Goal: Information Seeking & Learning: Compare options

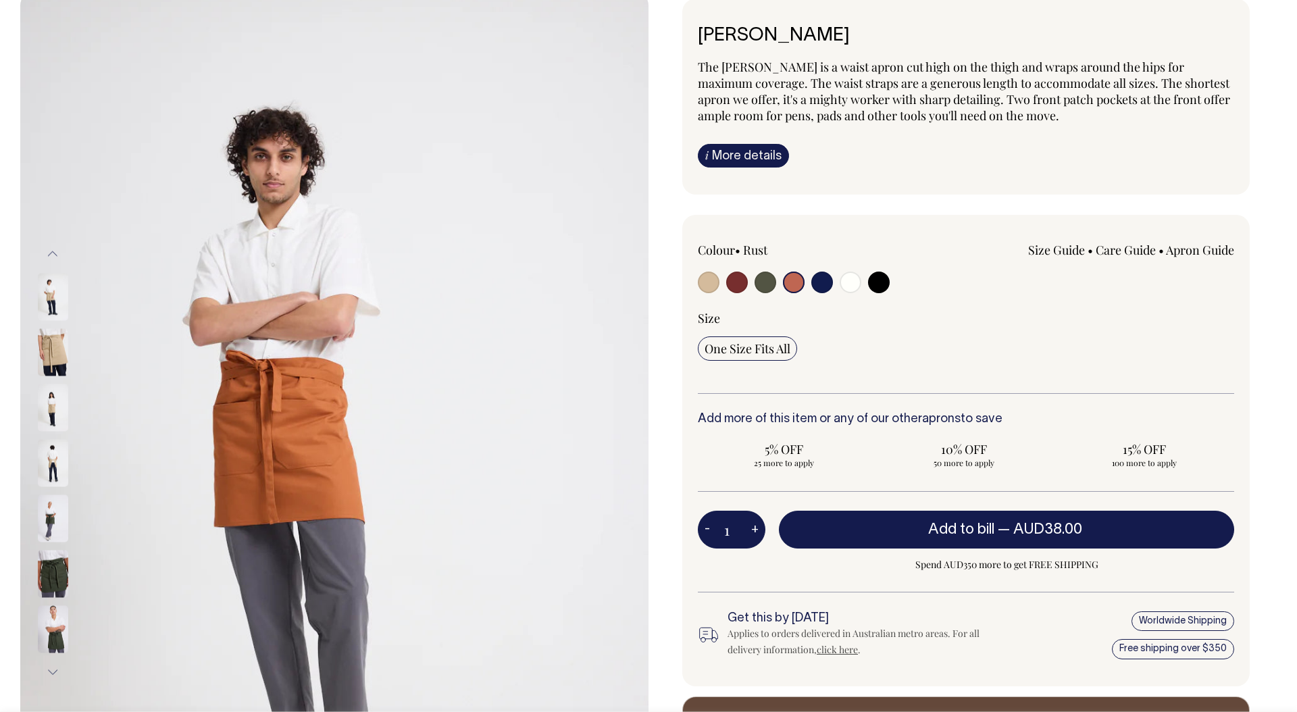
scroll to position [99, 0]
drag, startPoint x: 334, startPoint y: 386, endPoint x: 1270, endPoint y: 499, distance: 942.3
click at [0, 0] on div "Previous Next" at bounding box center [648, 462] width 1297 height 942
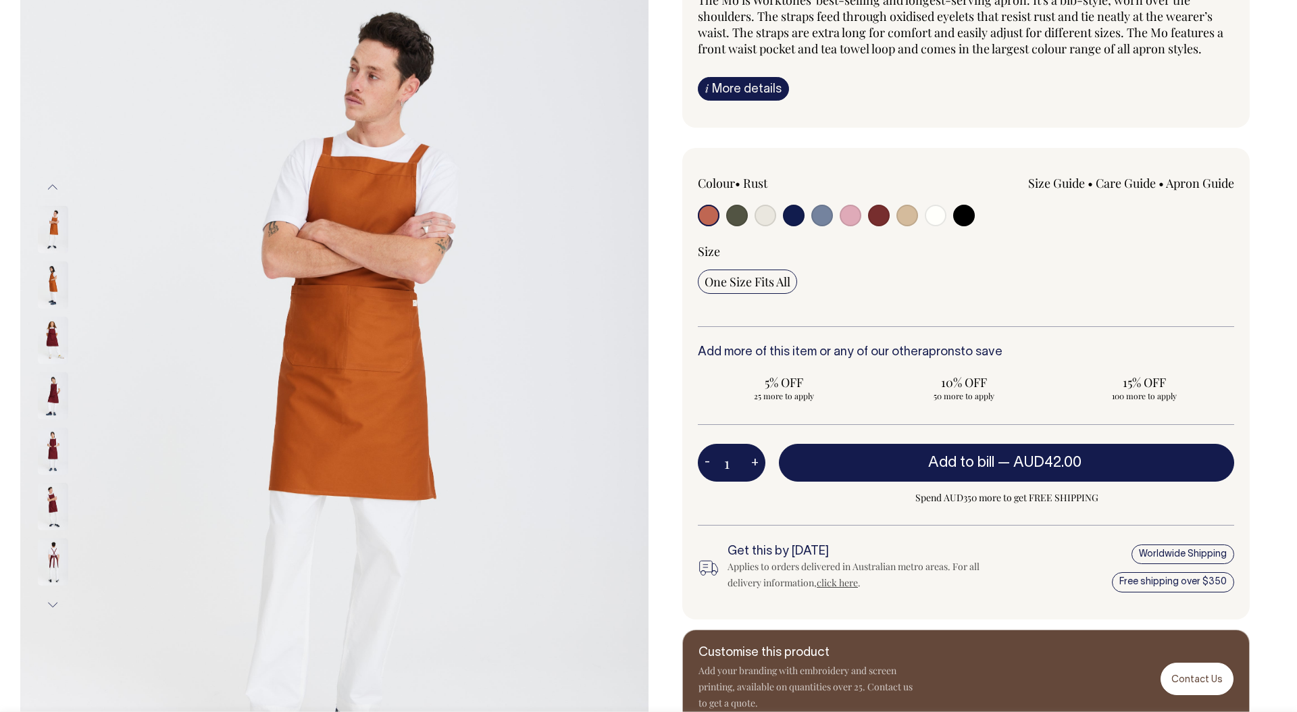
scroll to position [165, 0]
click at [51, 228] on img at bounding box center [53, 228] width 30 height 47
click at [60, 226] on img at bounding box center [53, 228] width 30 height 47
drag, startPoint x: 379, startPoint y: 232, endPoint x: 1025, endPoint y: 374, distance: 661.0
click at [0, 0] on div "Previous Next" at bounding box center [648, 395] width 1297 height 942
